Goal: Task Accomplishment & Management: Use online tool/utility

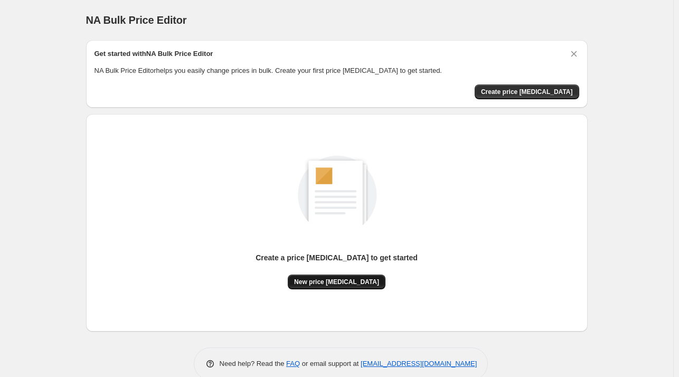
click at [335, 275] on button "New price [MEDICAL_DATA]" at bounding box center [337, 281] width 98 height 15
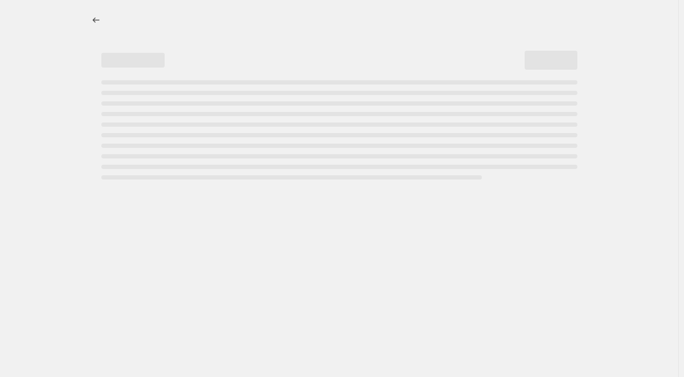
select select "percentage"
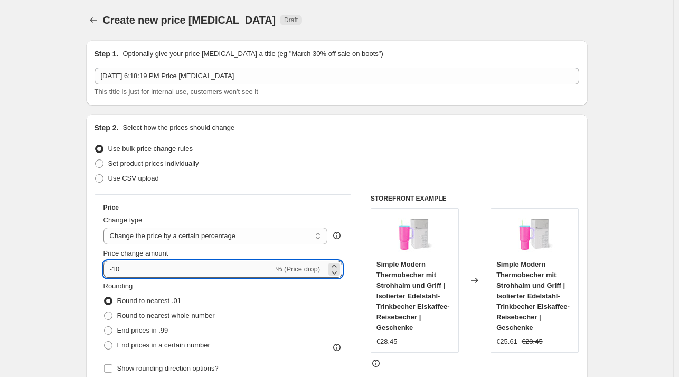
click at [205, 268] on input "-10" at bounding box center [188, 269] width 170 height 17
type input "-1"
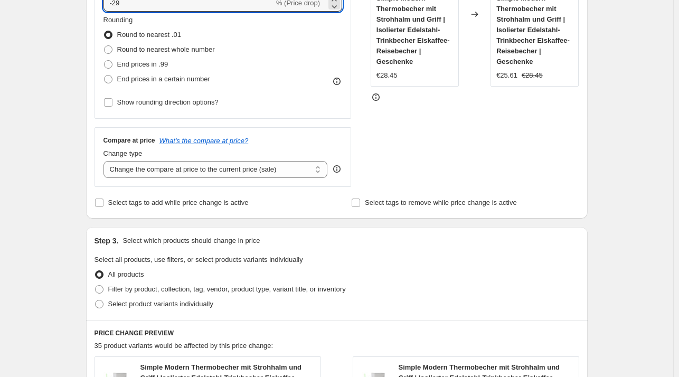
scroll to position [270, 0]
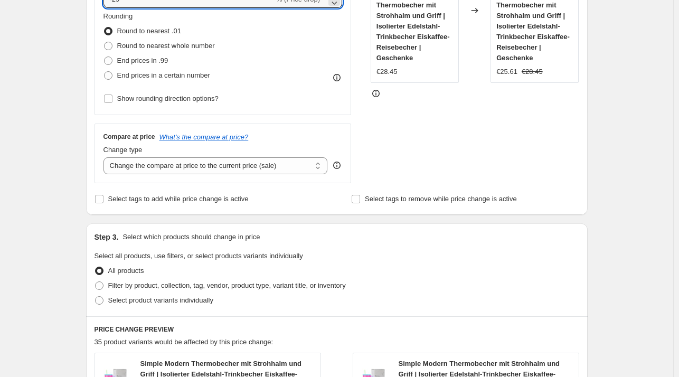
type input "-29"
click at [163, 60] on span "End prices in .99" at bounding box center [142, 60] width 51 height 8
click at [104, 57] on input "End prices in .99" at bounding box center [104, 56] width 1 height 1
radio input "true"
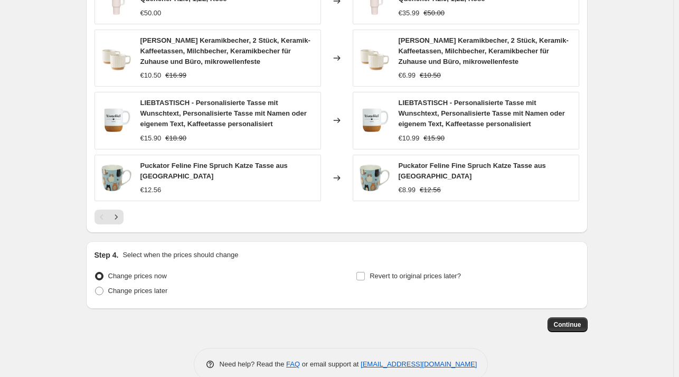
scroll to position [723, 0]
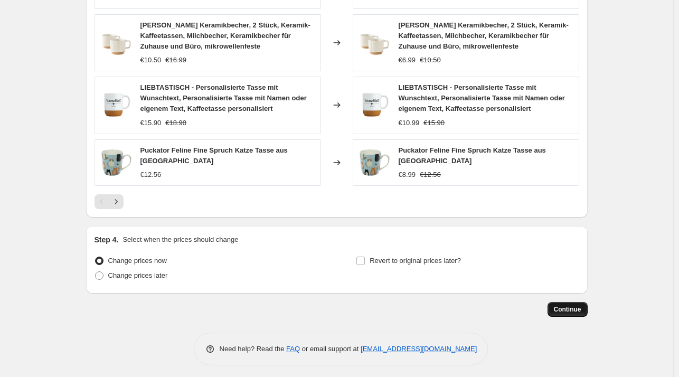
click at [560, 302] on button "Continue" at bounding box center [567, 309] width 40 height 15
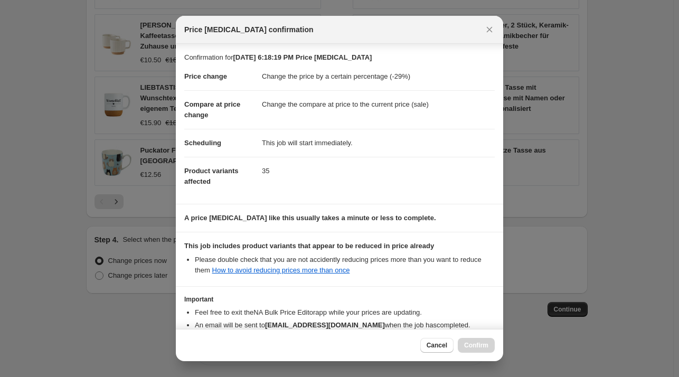
scroll to position [66, 0]
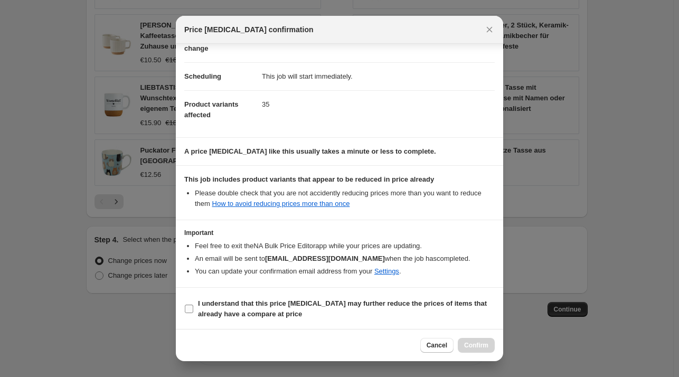
drag, startPoint x: 244, startPoint y: 310, endPoint x: 337, endPoint y: 329, distance: 94.8
click at [244, 310] on b "I understand that this price [MEDICAL_DATA] may further reduce the prices of it…" at bounding box center [342, 308] width 289 height 18
click at [193, 310] on input "I understand that this price [MEDICAL_DATA] may further reduce the prices of it…" at bounding box center [189, 309] width 8 height 8
checkbox input "true"
click at [481, 340] on button "Confirm" at bounding box center [476, 345] width 37 height 15
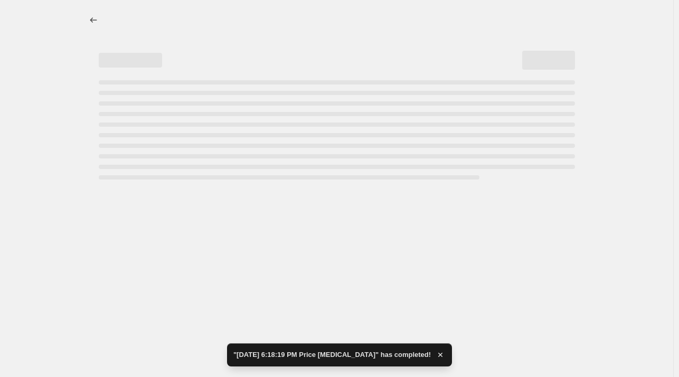
select select "percentage"
